Goal: Task Accomplishment & Management: Manage account settings

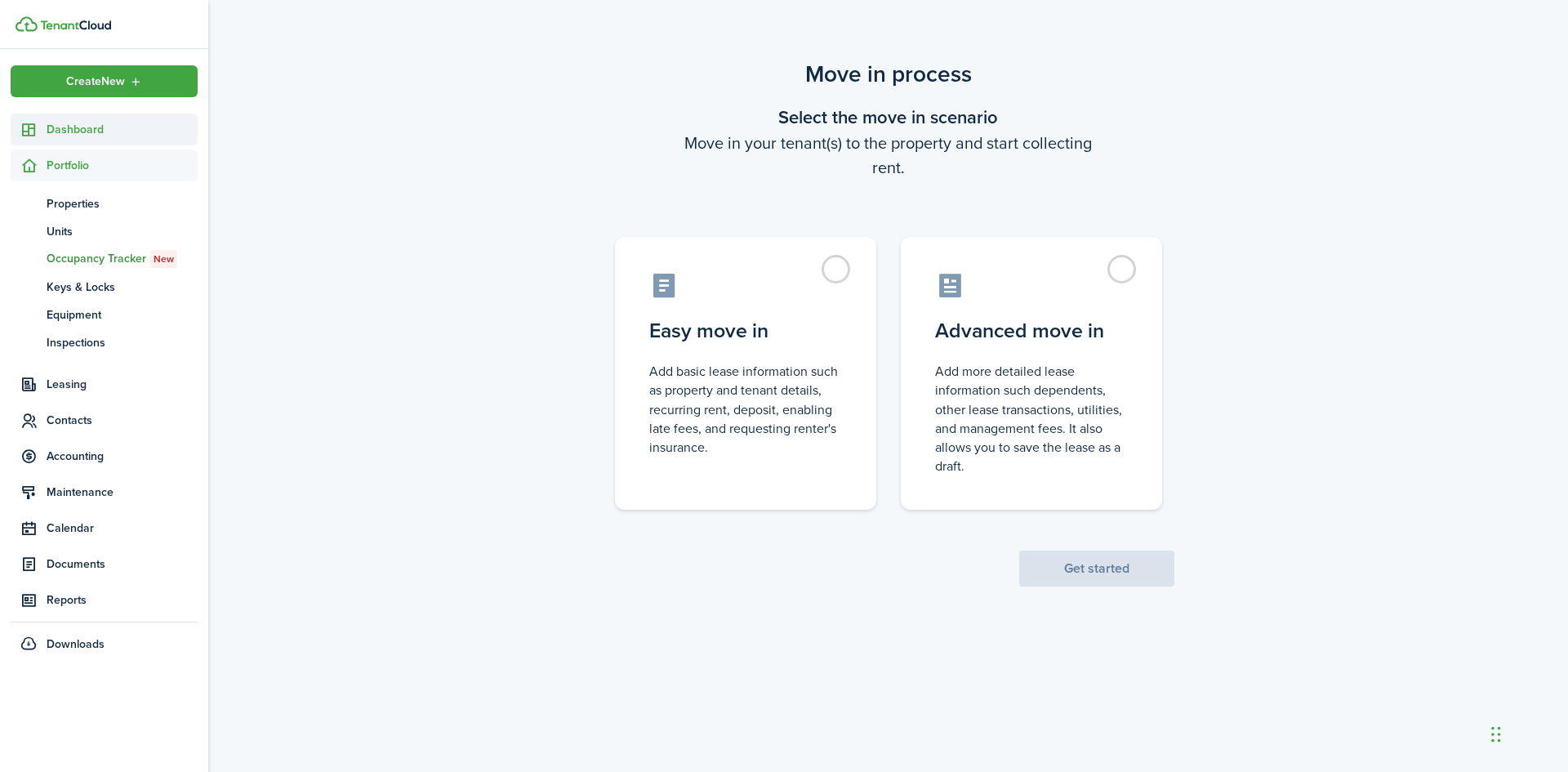
click at [84, 133] on span "Dashboard" at bounding box center [122, 129] width 151 height 17
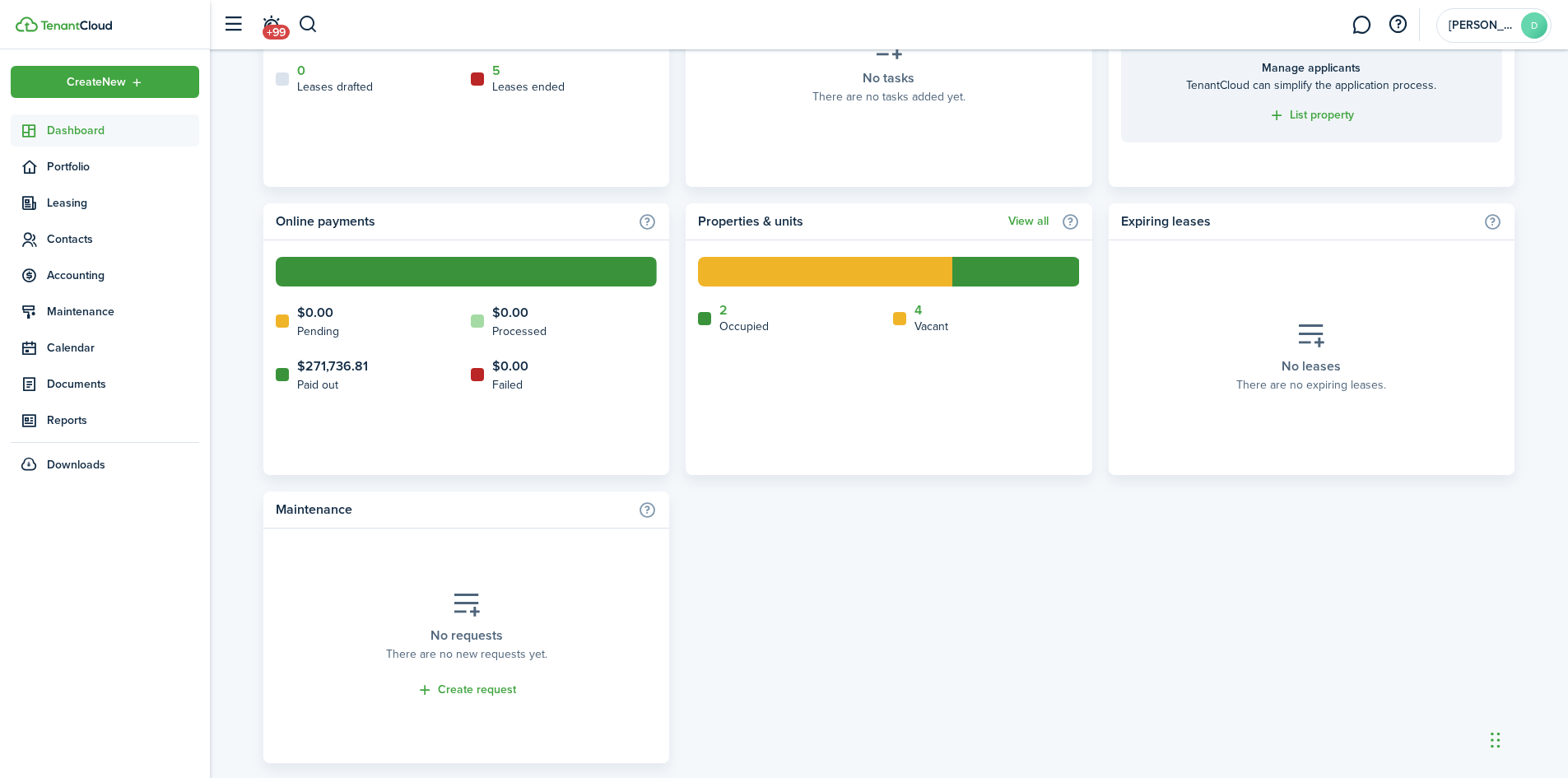
scroll to position [788, 0]
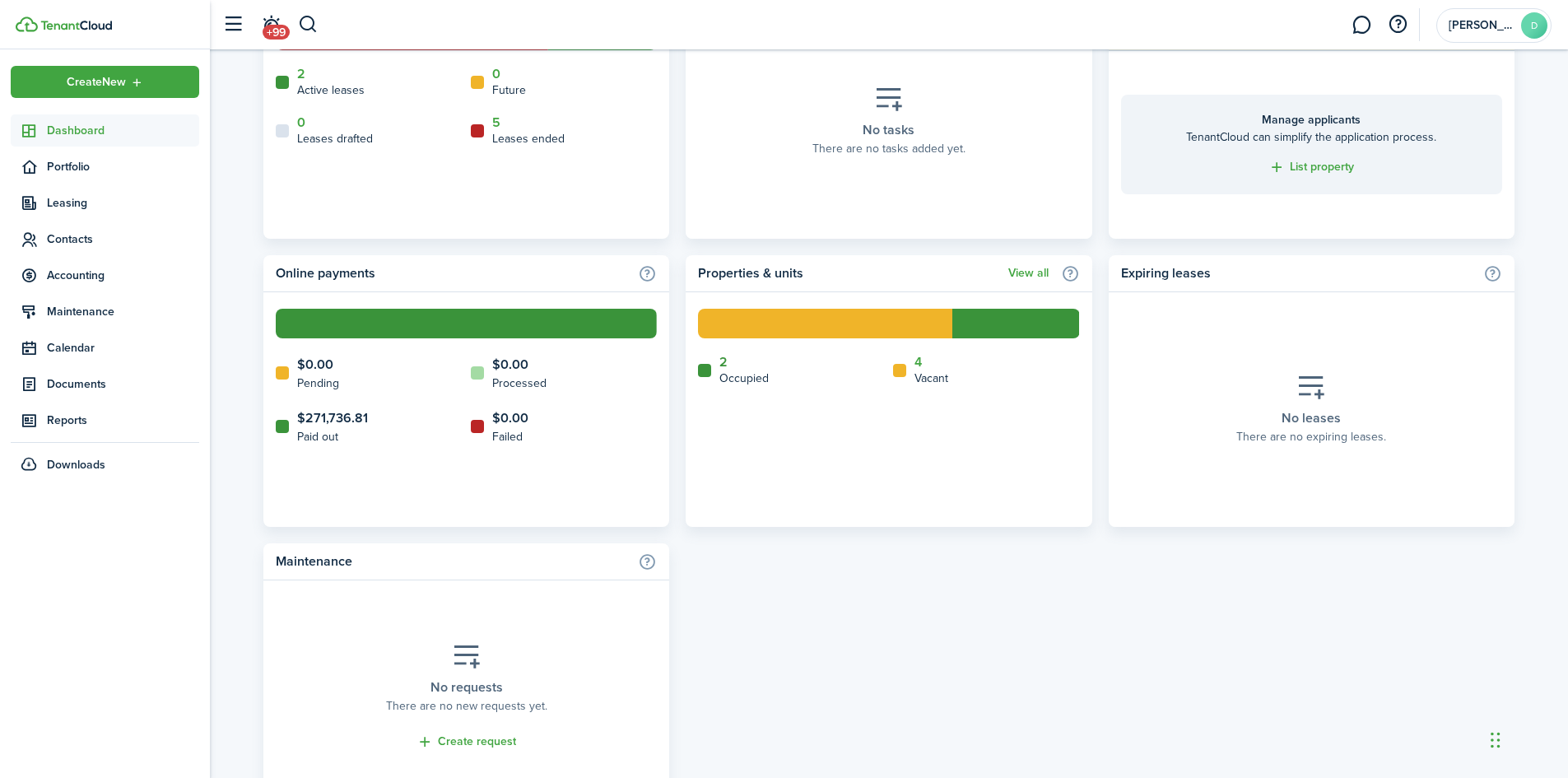
click at [723, 361] on link "2" at bounding box center [724, 362] width 8 height 15
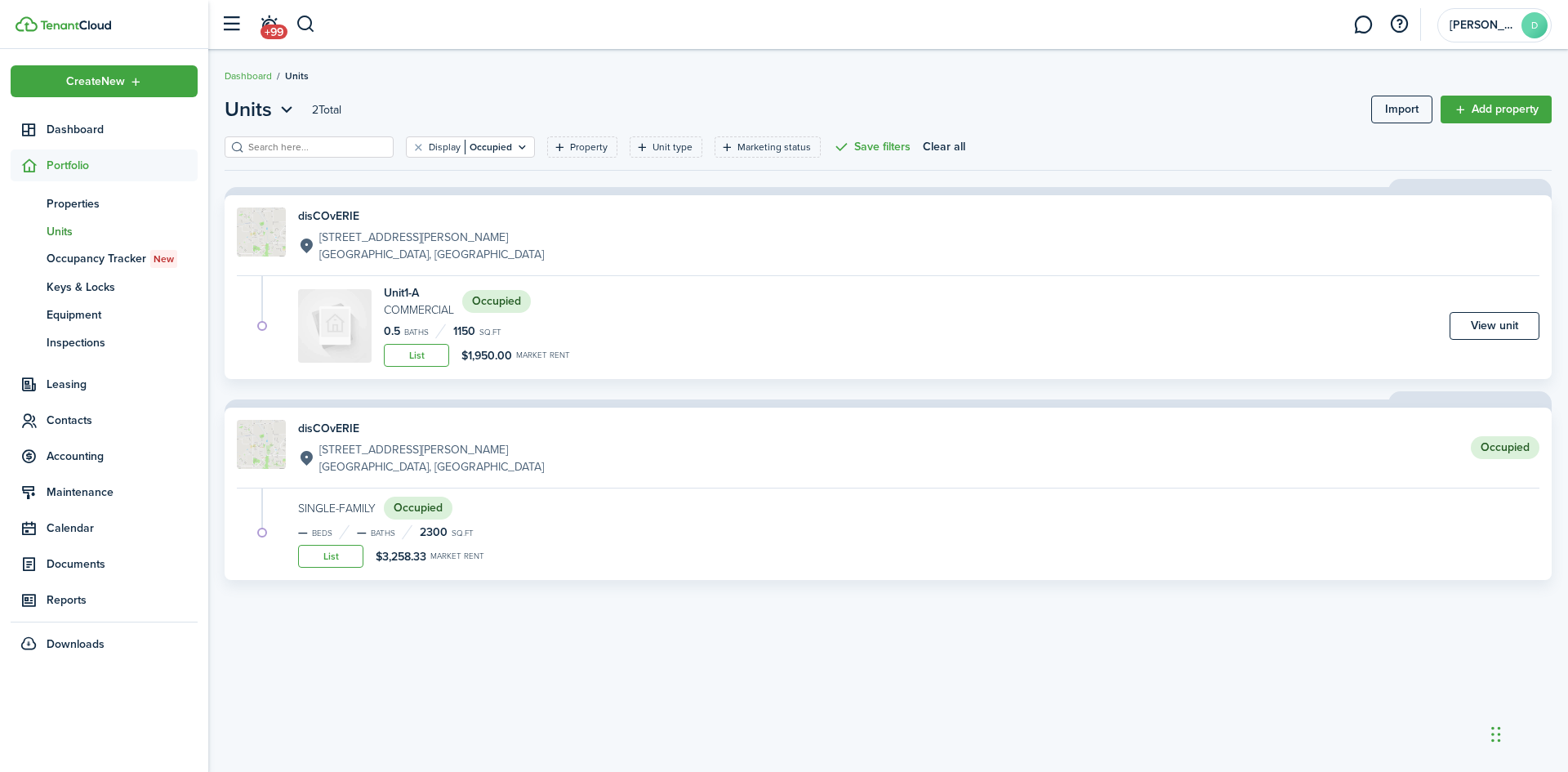
click at [1490, 450] on status "Occupied" at bounding box center [1505, 448] width 69 height 23
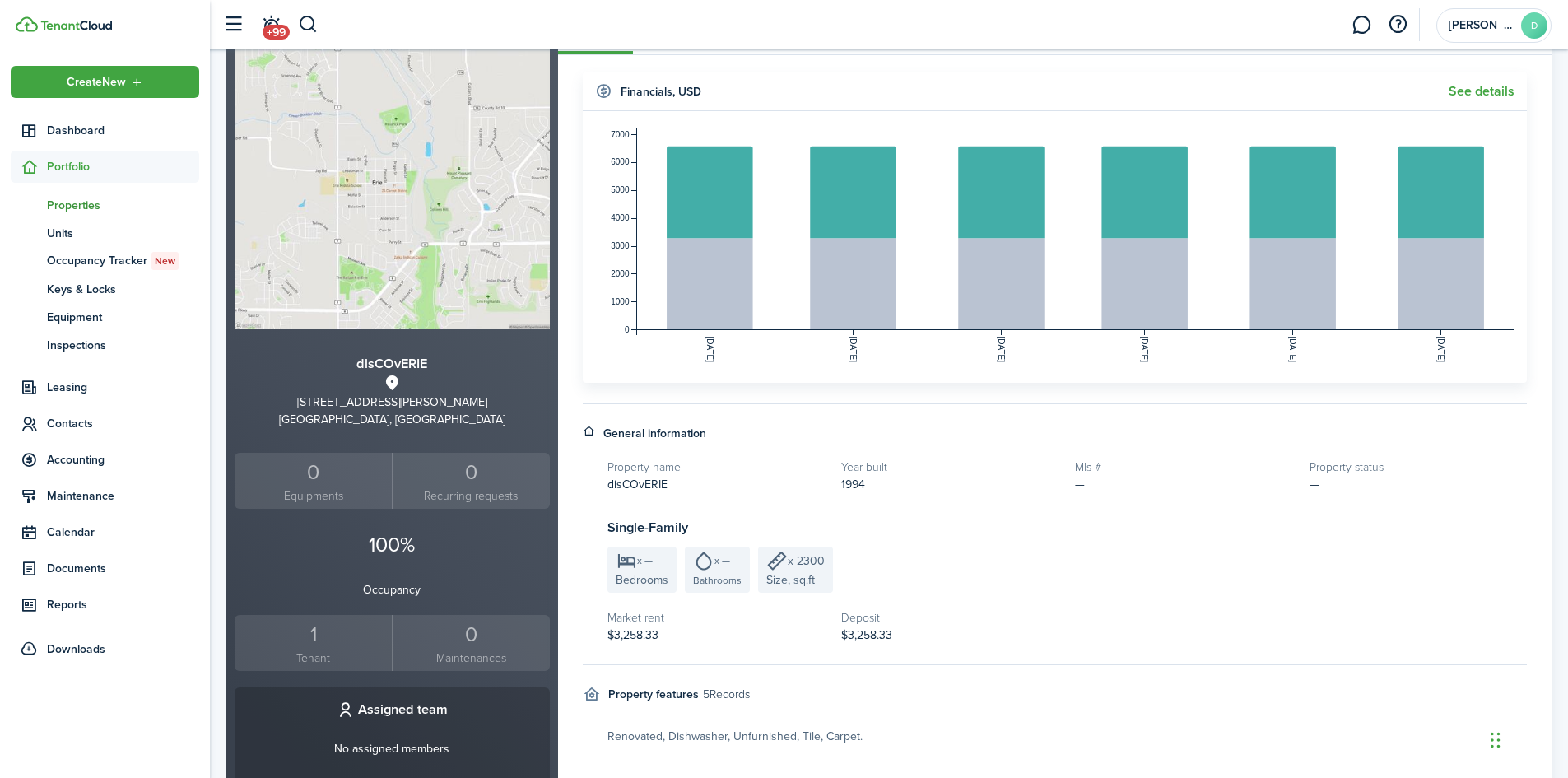
scroll to position [105, 0]
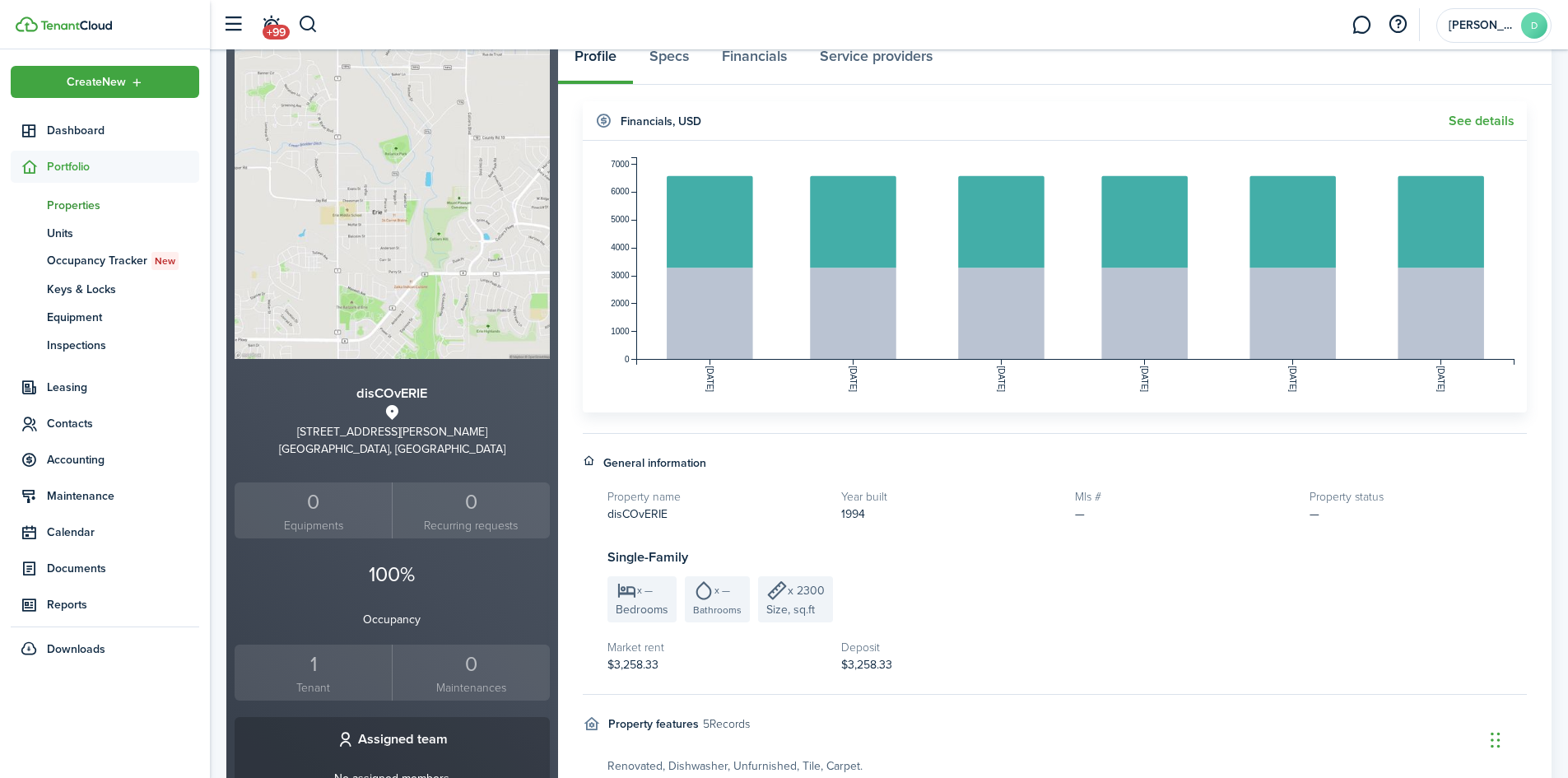
click at [316, 663] on div "1" at bounding box center [313, 664] width 149 height 31
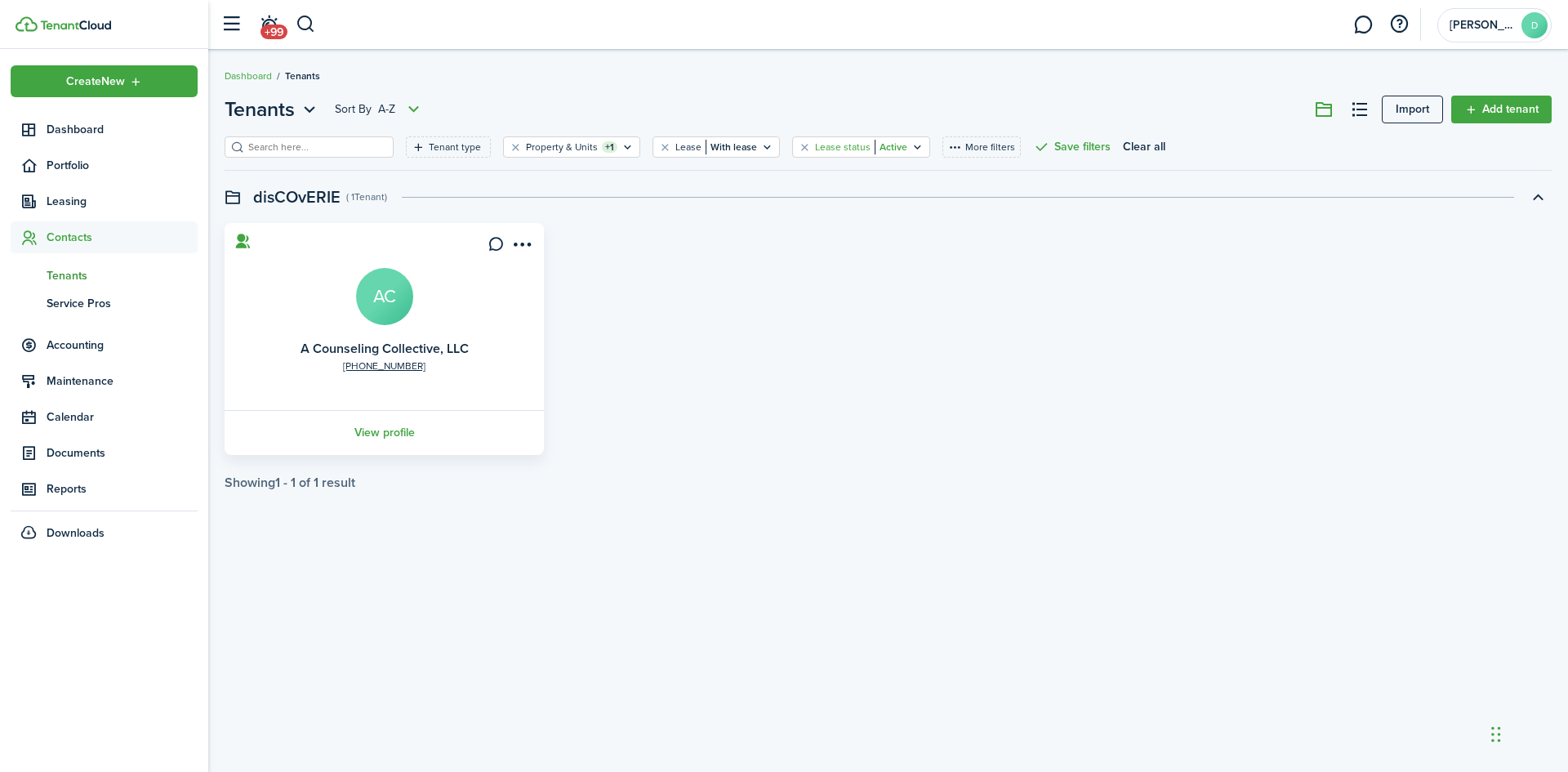
click at [875, 145] on filter-tag-value "Active" at bounding box center [891, 147] width 33 height 15
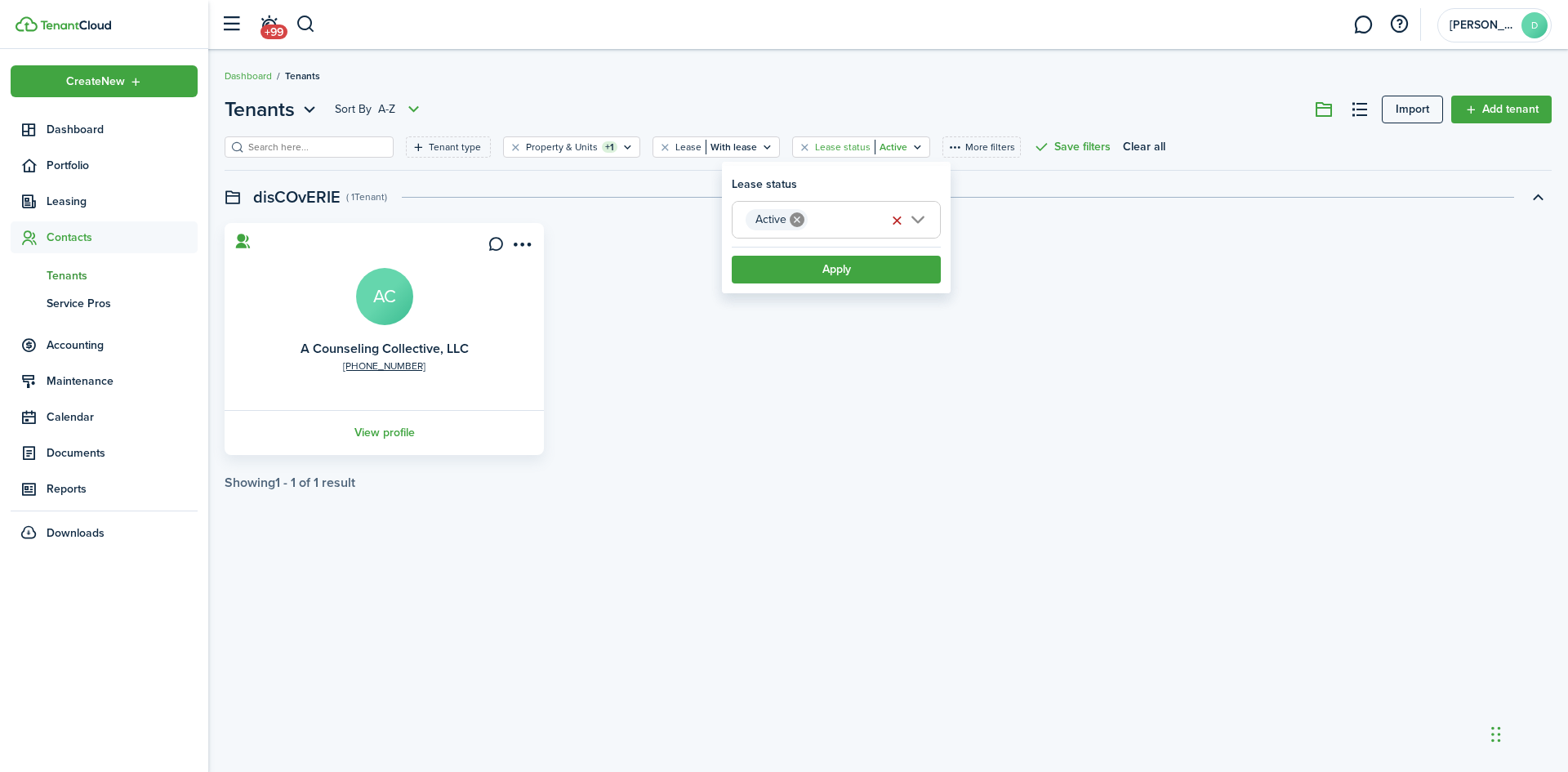
click at [817, 146] on filter-tag-label "Lease status" at bounding box center [843, 147] width 56 height 15
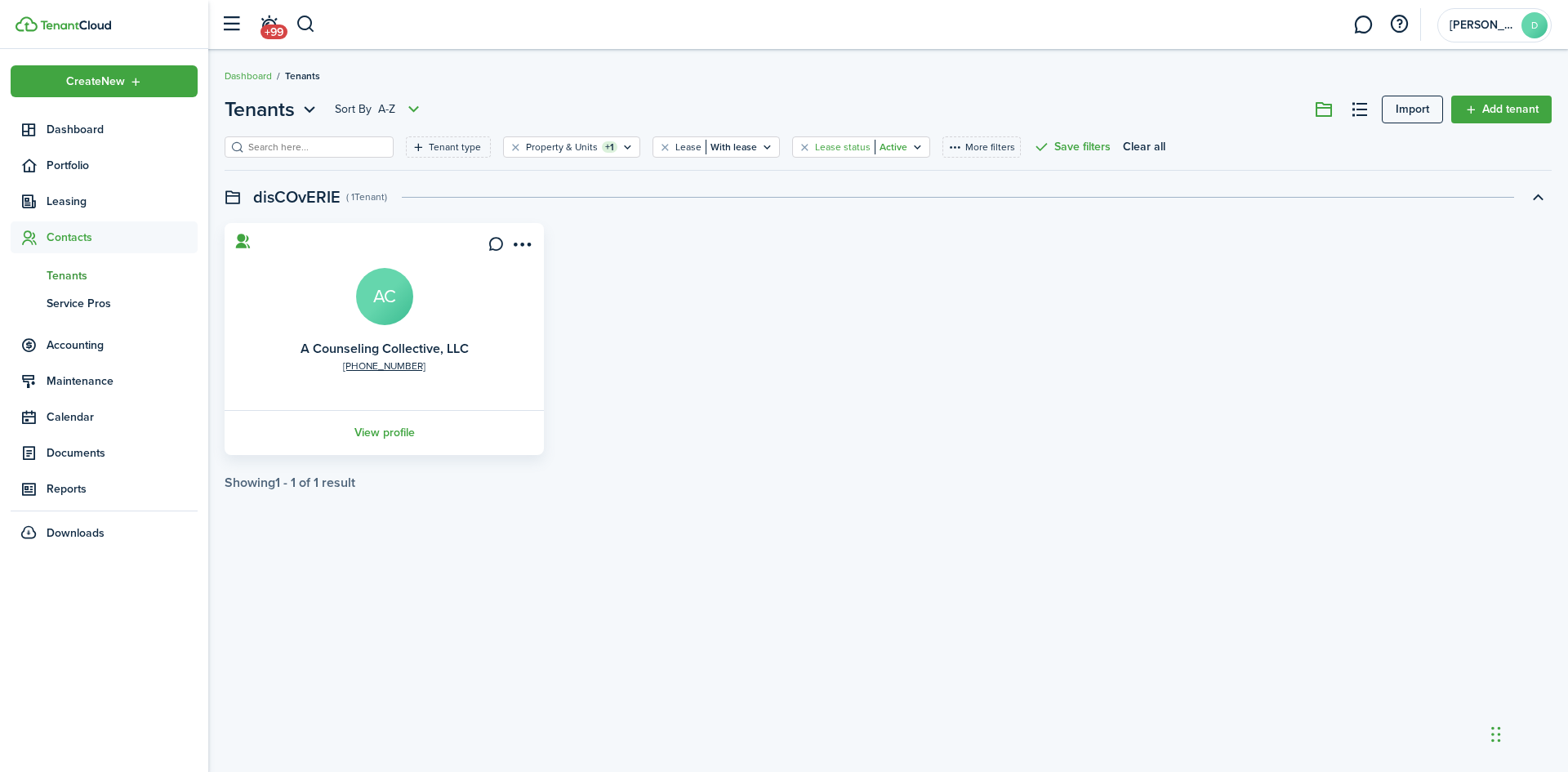
click at [817, 146] on filter-tag-label "Lease status" at bounding box center [843, 147] width 56 height 15
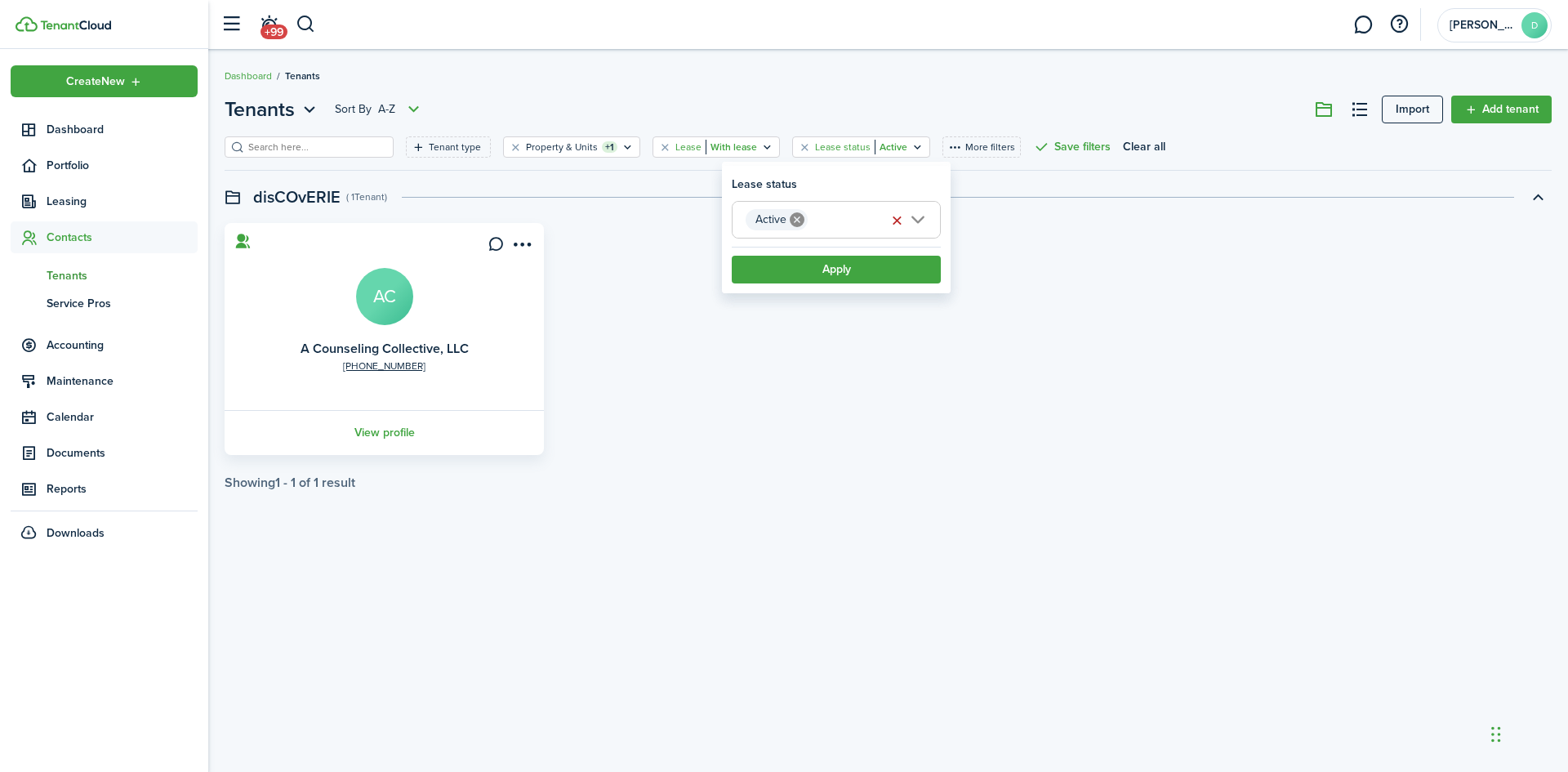
click at [718, 148] on filter-tag-value "With lease" at bounding box center [731, 147] width 51 height 15
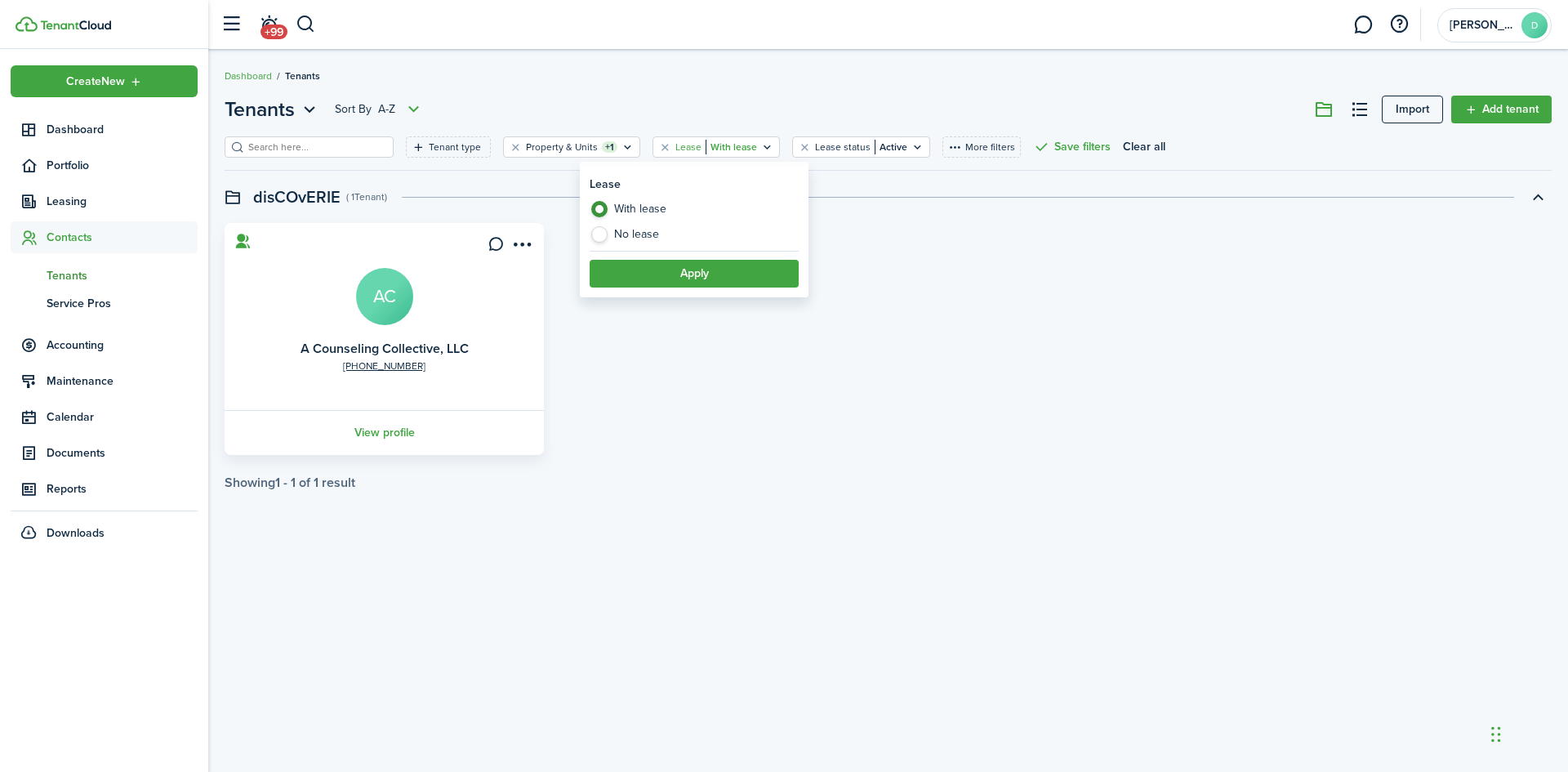
click at [320, 146] on input "search" at bounding box center [316, 147] width 144 height 16
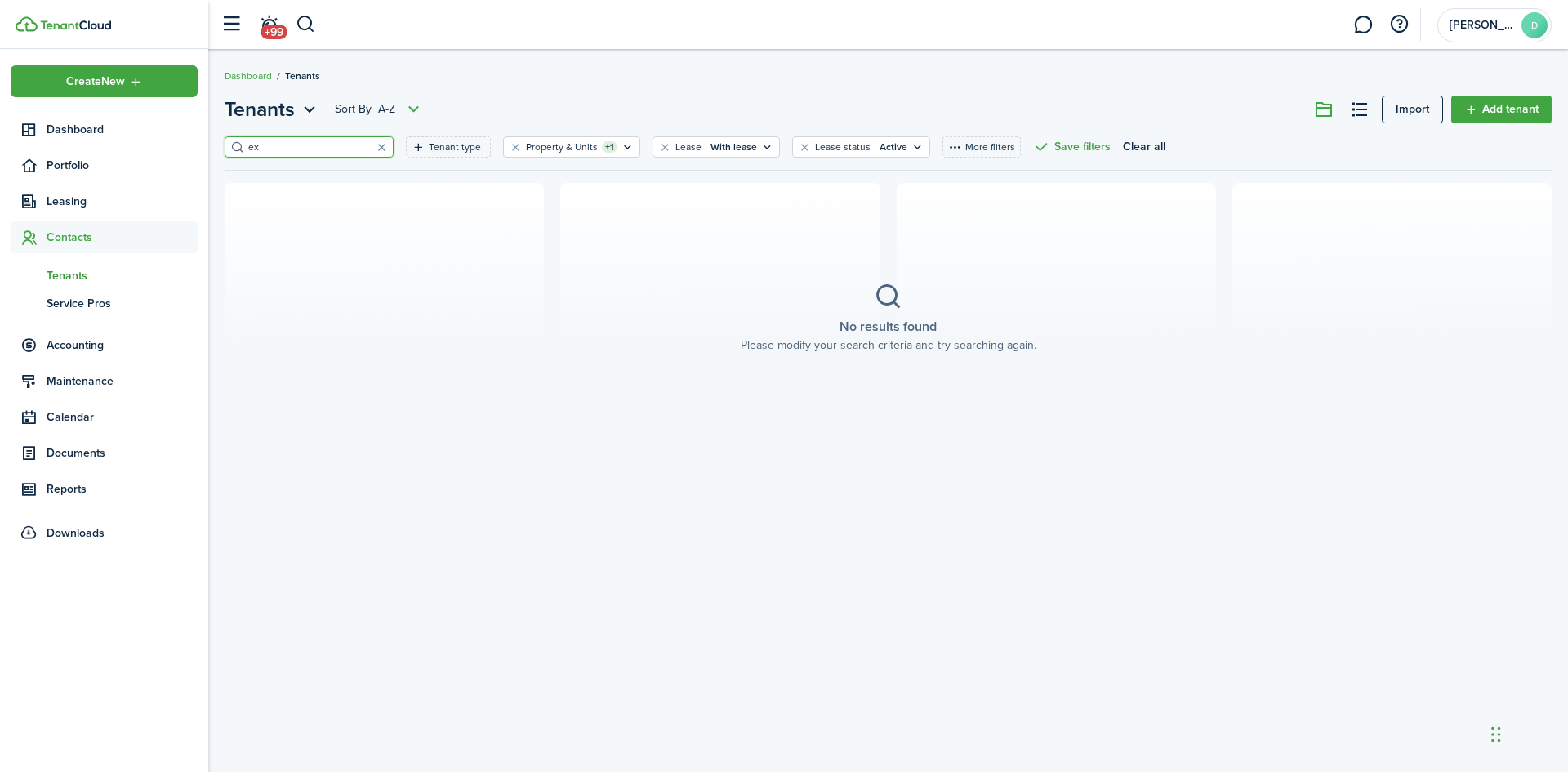
type input "e"
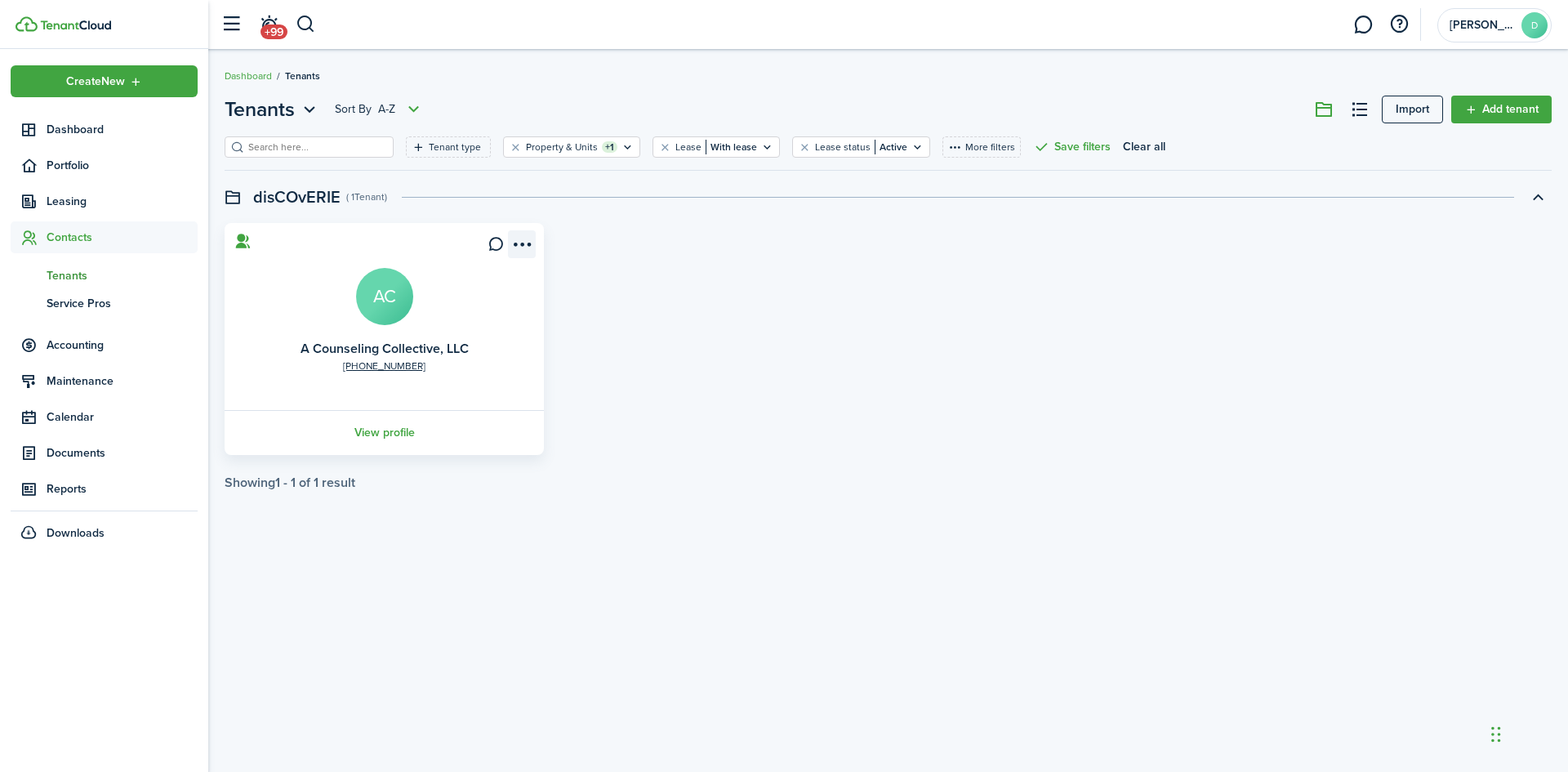
click at [519, 246] on menu-btn-icon "Open menu" at bounding box center [522, 244] width 28 height 28
click at [414, 284] on link "Edit" at bounding box center [462, 280] width 143 height 28
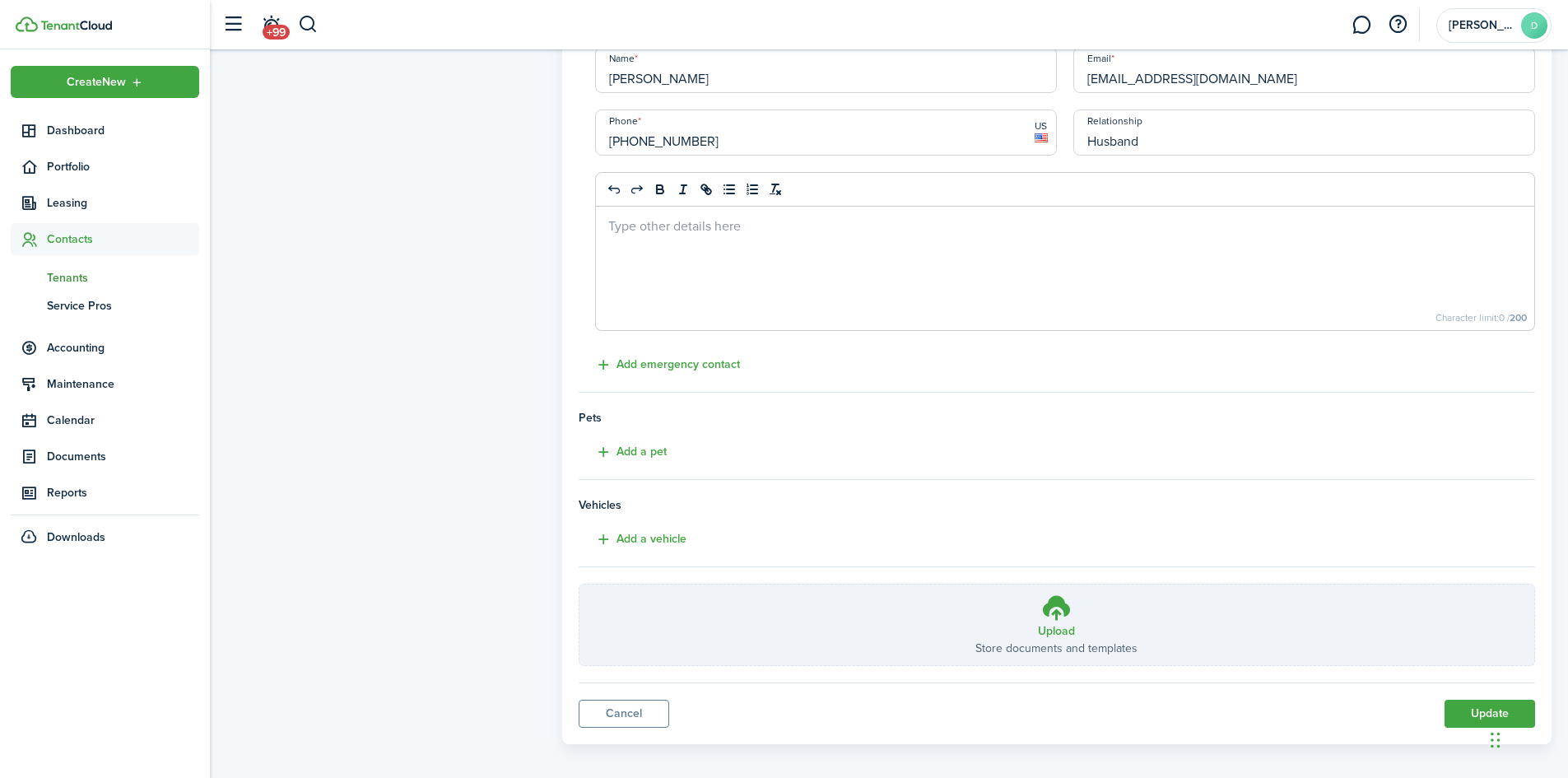
scroll to position [608, 0]
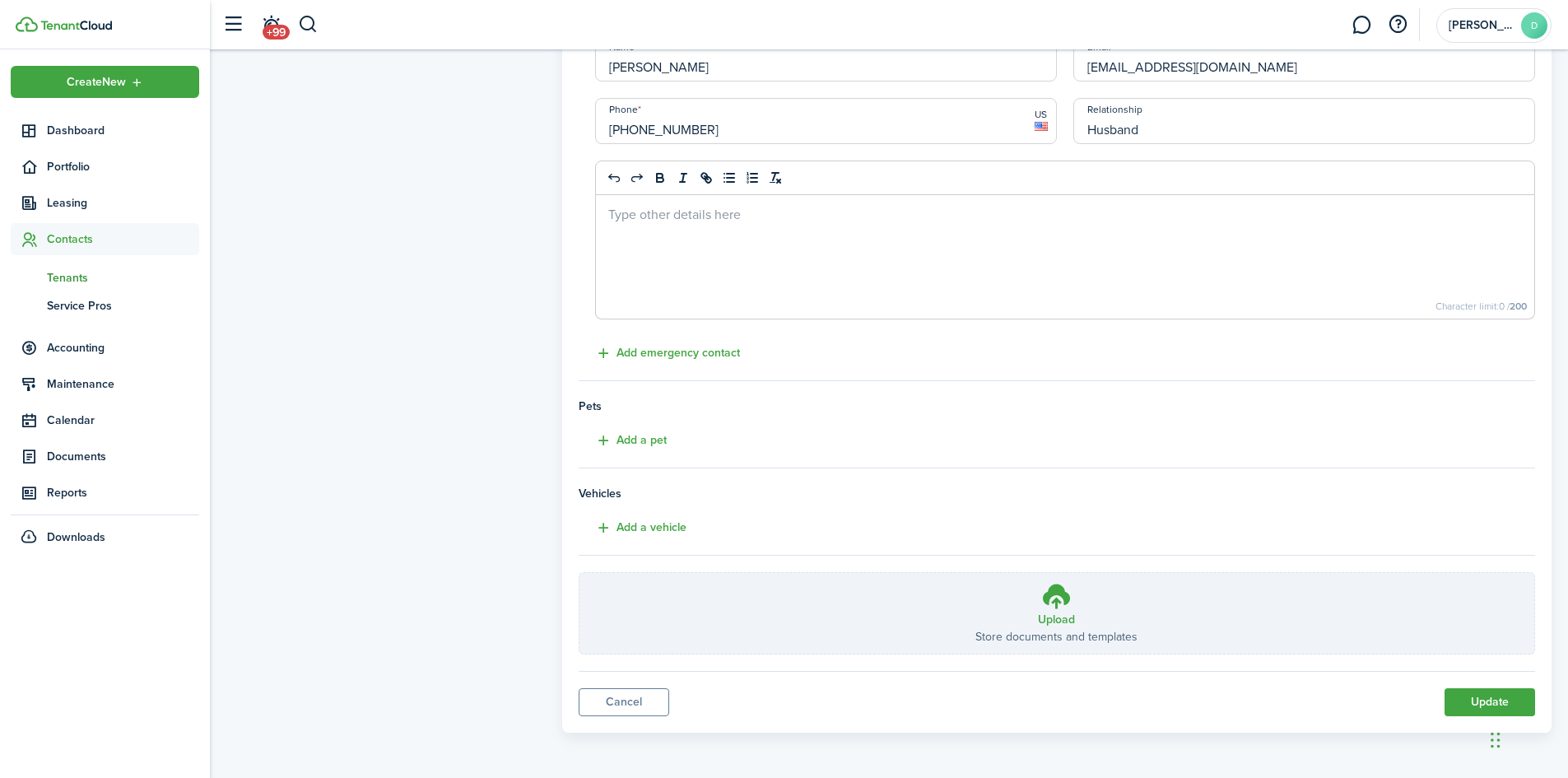
click at [1496, 751] on div "Chat Widget" at bounding box center [1527, 738] width 82 height 79
click at [69, 134] on span "Dashboard" at bounding box center [123, 130] width 152 height 17
